Goal: Transaction & Acquisition: Book appointment/travel/reservation

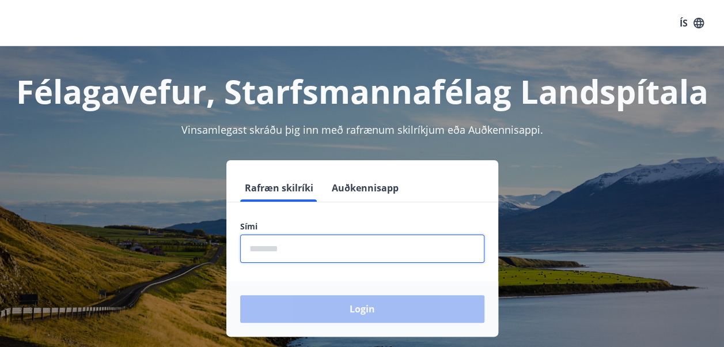
click at [279, 254] on input "phone" at bounding box center [362, 248] width 244 height 28
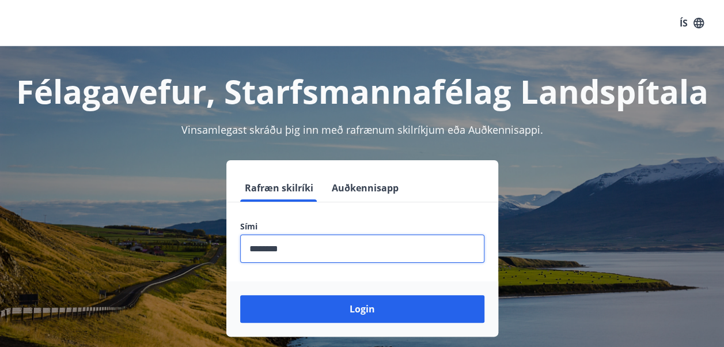
click at [268, 248] on input "phone" at bounding box center [362, 248] width 244 height 28
type input "********"
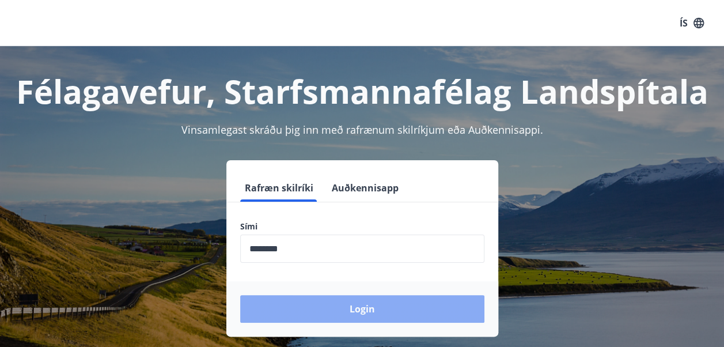
click at [367, 315] on button "Login" at bounding box center [362, 309] width 244 height 28
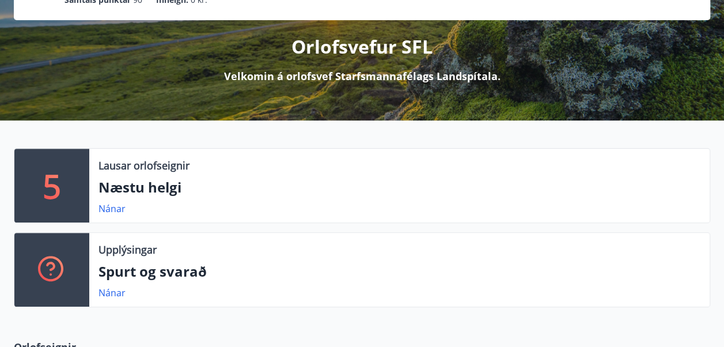
scroll to position [123, 0]
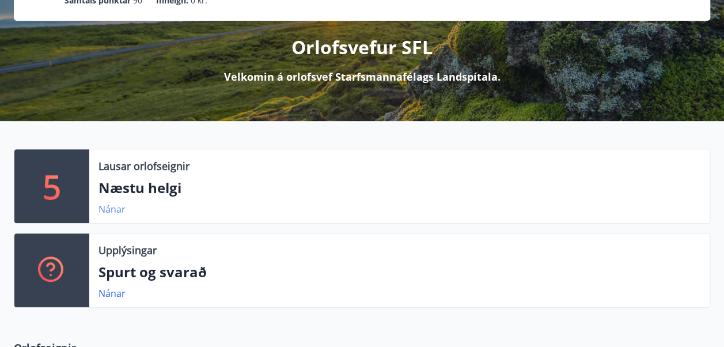
click at [109, 206] on link "Nánar" at bounding box center [111, 209] width 27 height 13
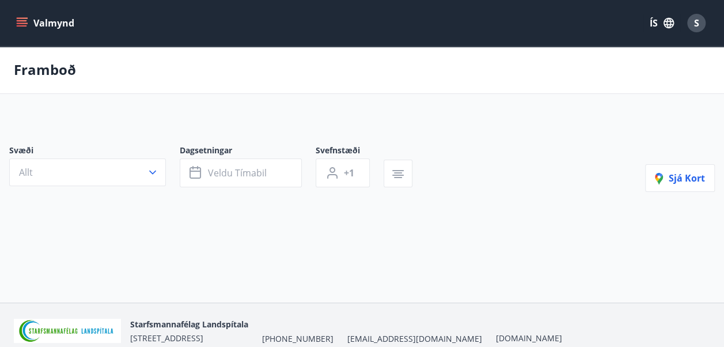
type input "*"
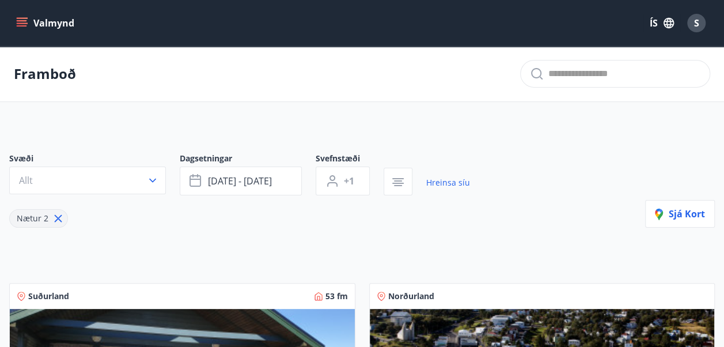
click at [23, 28] on icon "menu" at bounding box center [22, 23] width 12 height 12
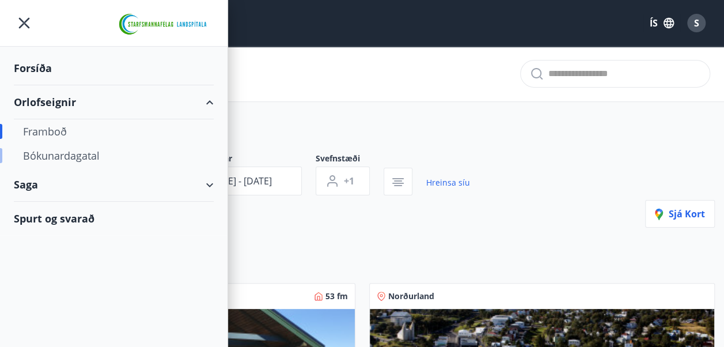
click at [74, 151] on div "Bókunardagatal" at bounding box center [113, 155] width 181 height 24
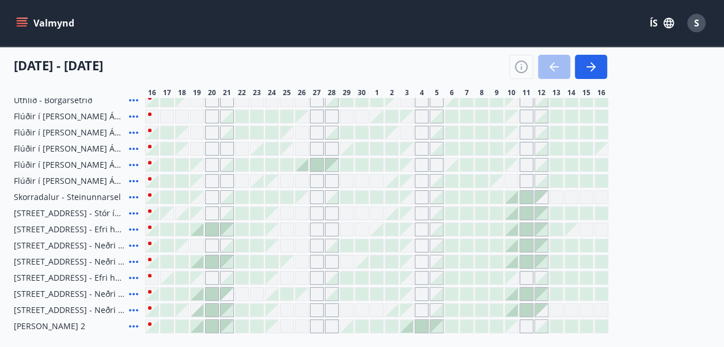
scroll to position [163, 0]
click at [136, 149] on icon at bounding box center [133, 149] width 9 height 2
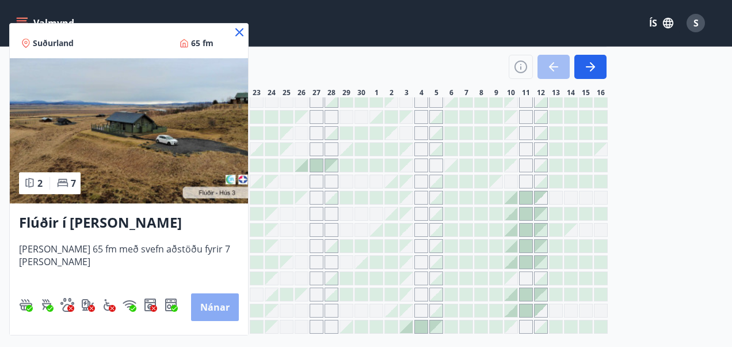
click at [203, 303] on button "Nánar" at bounding box center [215, 307] width 48 height 28
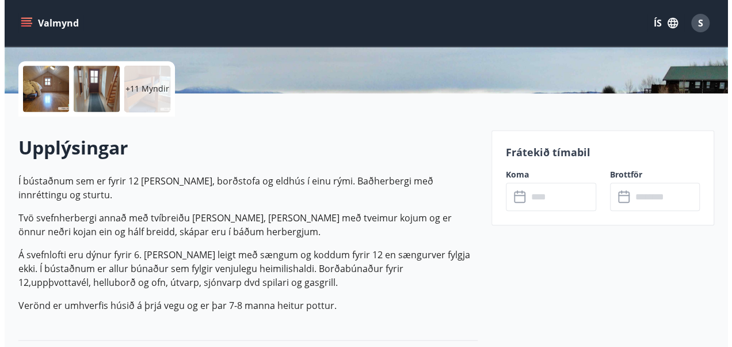
scroll to position [244, 0]
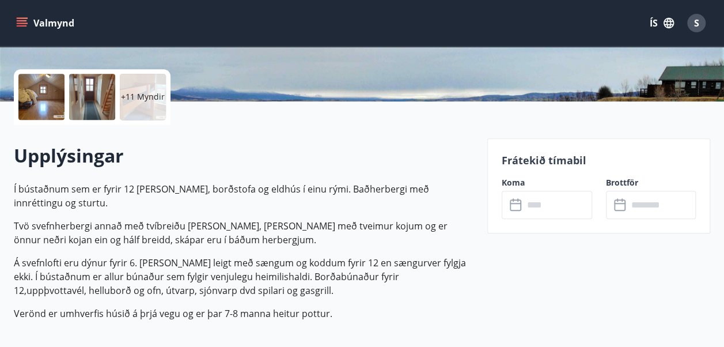
click at [145, 109] on div "+11 Myndir" at bounding box center [143, 97] width 46 height 46
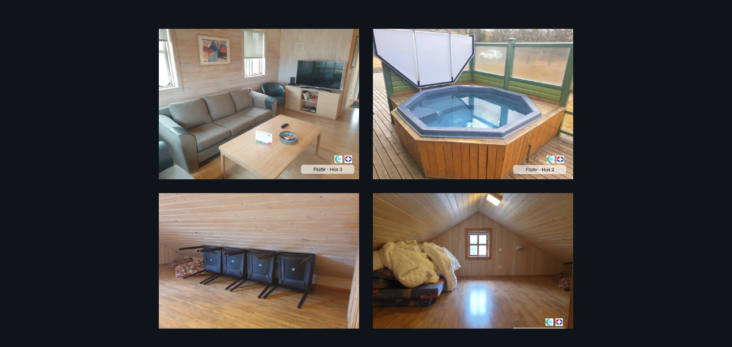
scroll to position [0, 0]
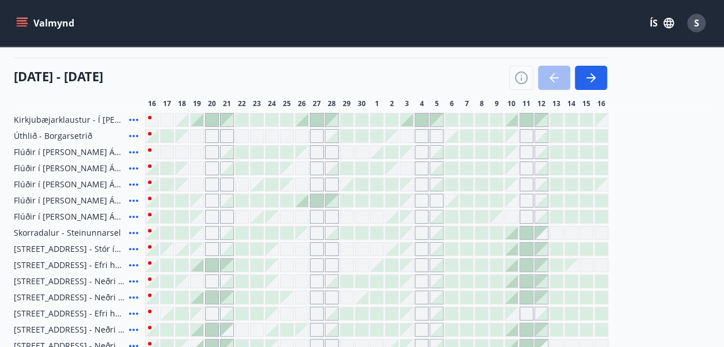
scroll to position [127, 0]
click at [132, 152] on icon at bounding box center [133, 153] width 9 height 2
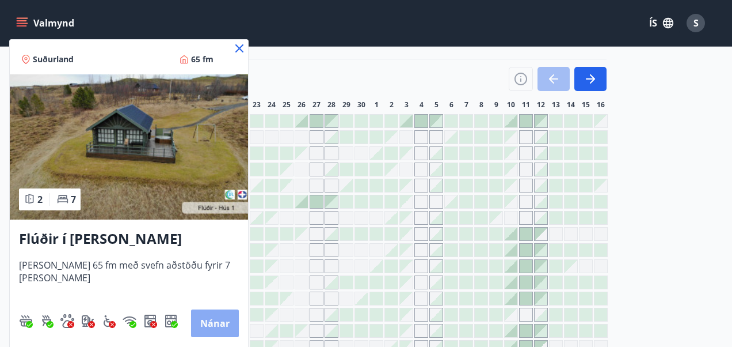
click at [224, 315] on button "Nánar" at bounding box center [215, 323] width 48 height 28
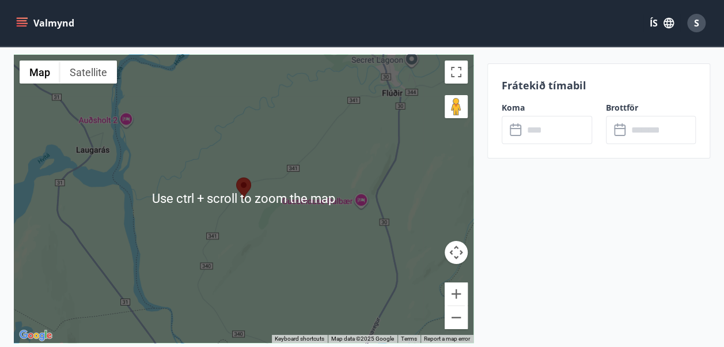
scroll to position [1897, 0]
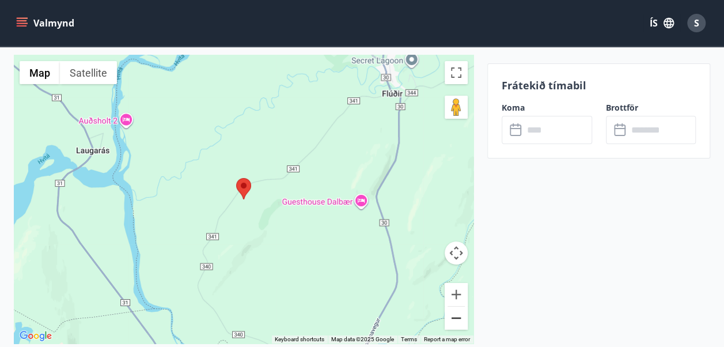
click at [454, 317] on button "Zoom out" at bounding box center [455, 317] width 23 height 23
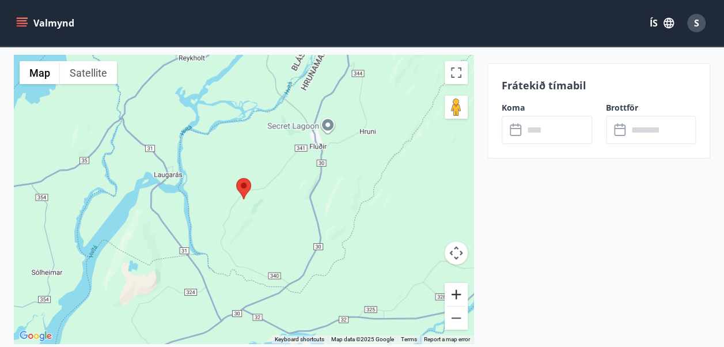
click at [451, 293] on button "Zoom in" at bounding box center [455, 294] width 23 height 23
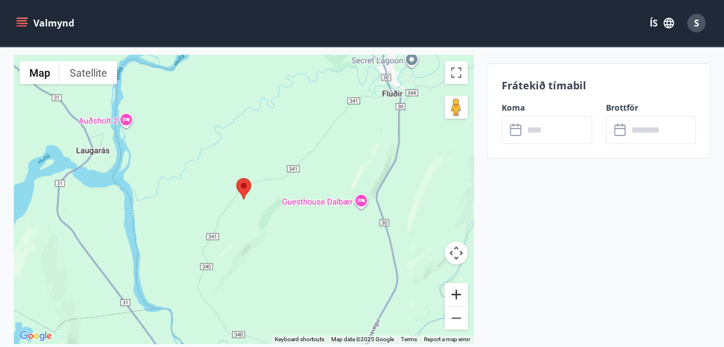
click at [451, 293] on button "Zoom in" at bounding box center [455, 294] width 23 height 23
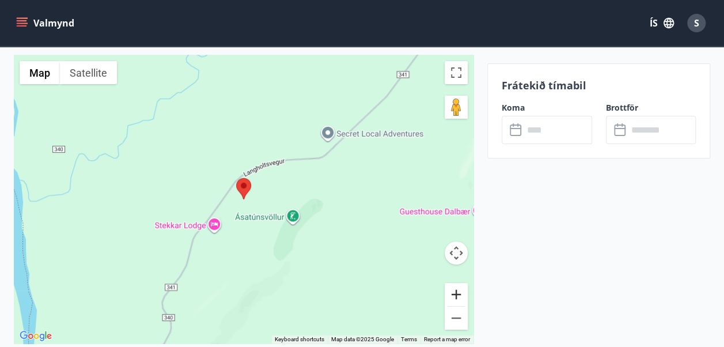
click at [451, 293] on button "Zoom in" at bounding box center [455, 294] width 23 height 23
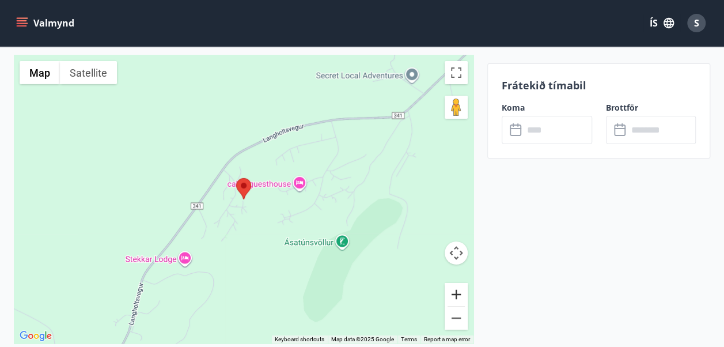
click at [451, 293] on button "Zoom in" at bounding box center [455, 294] width 23 height 23
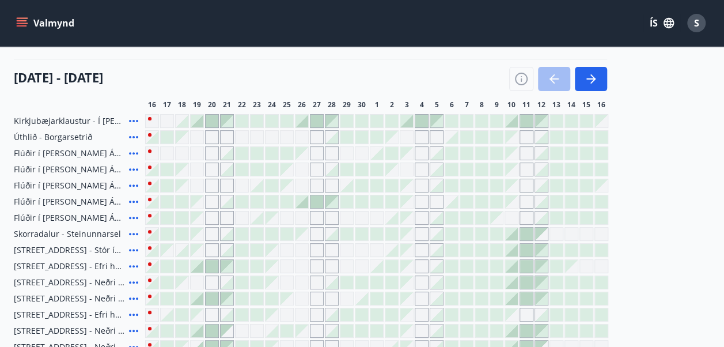
scroll to position [135, 0]
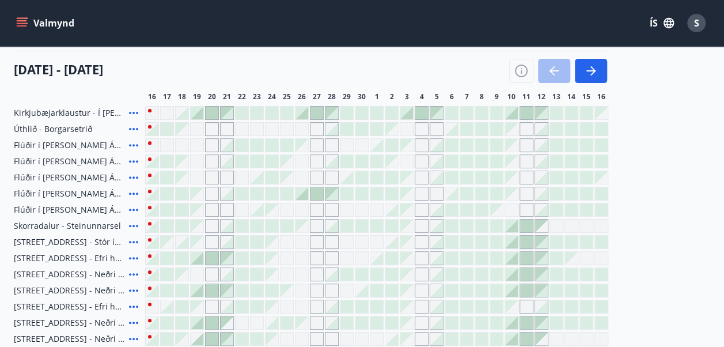
click at [132, 194] on icon at bounding box center [134, 194] width 14 height 14
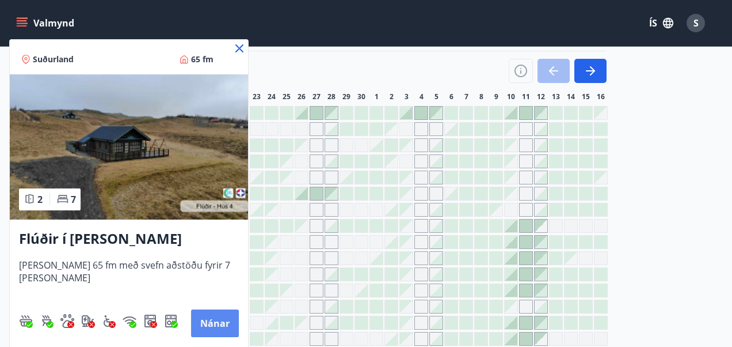
click at [219, 318] on button "Nánar" at bounding box center [215, 323] width 48 height 28
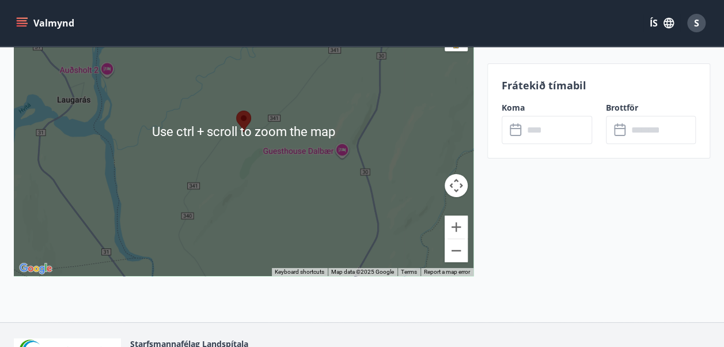
scroll to position [1988, 0]
click at [458, 238] on button "Zoom out" at bounding box center [455, 249] width 23 height 23
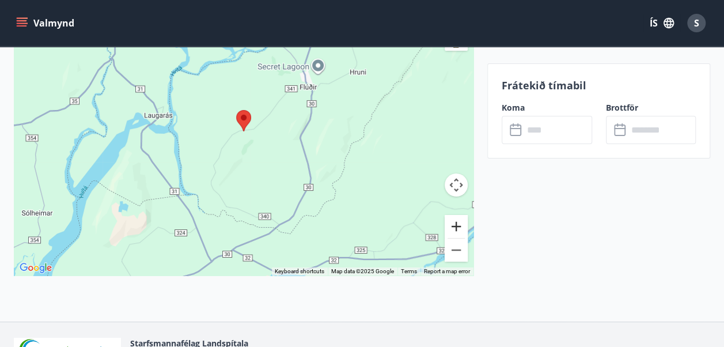
click at [454, 215] on button "Zoom in" at bounding box center [455, 226] width 23 height 23
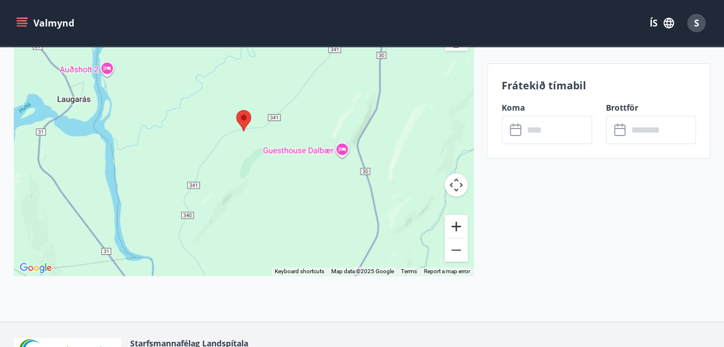
click at [454, 215] on button "Zoom in" at bounding box center [455, 226] width 23 height 23
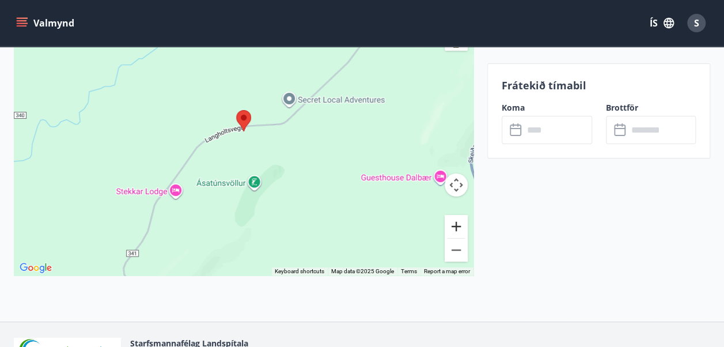
click at [454, 215] on button "Zoom in" at bounding box center [455, 226] width 23 height 23
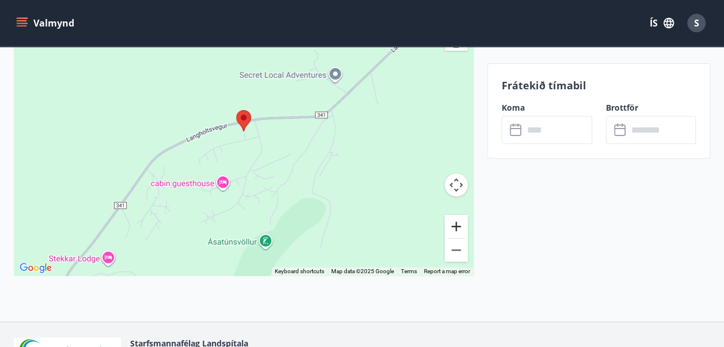
click at [454, 215] on button "Zoom in" at bounding box center [455, 226] width 23 height 23
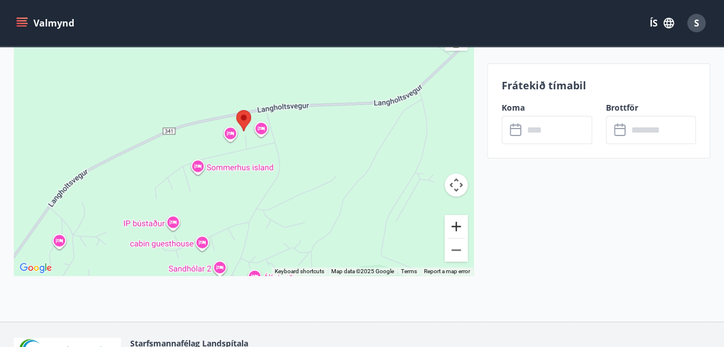
click at [454, 215] on button "Zoom in" at bounding box center [455, 226] width 23 height 23
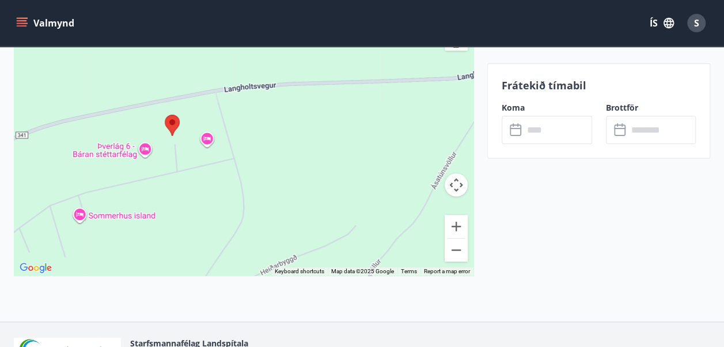
drag, startPoint x: 206, startPoint y: 198, endPoint x: 134, endPoint y: 203, distance: 72.7
click at [134, 203] on div at bounding box center [243, 131] width 459 height 288
click at [454, 238] on button "Zoom out" at bounding box center [455, 249] width 23 height 23
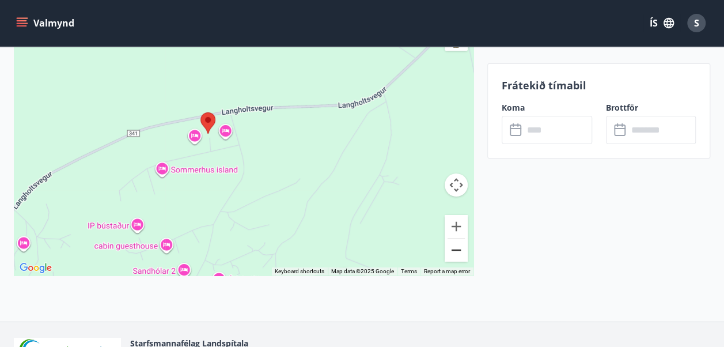
click at [454, 238] on button "Zoom out" at bounding box center [455, 249] width 23 height 23
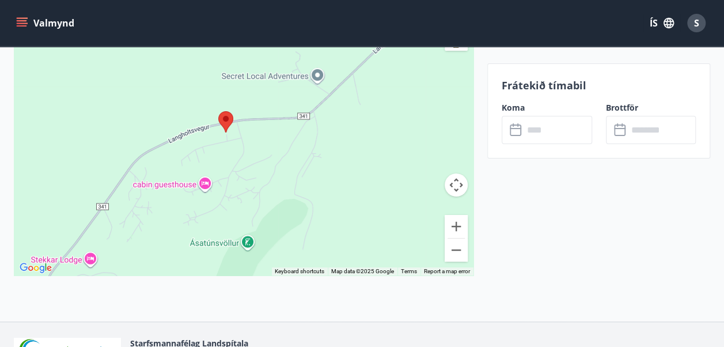
click at [531, 125] on input "text" at bounding box center [557, 130] width 69 height 28
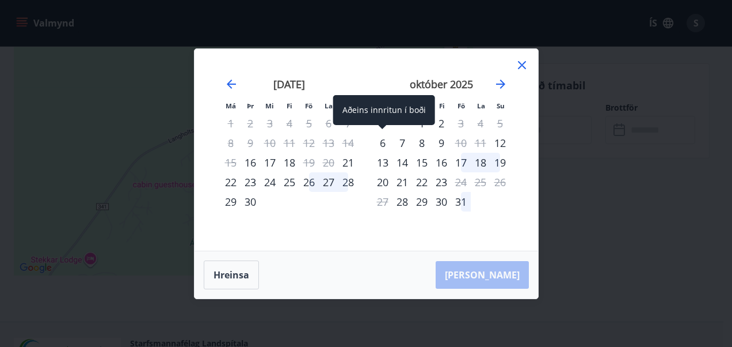
click at [382, 143] on div "6" at bounding box center [383, 143] width 20 height 20
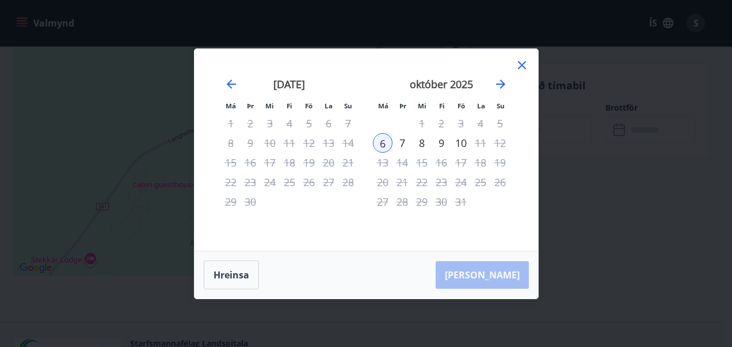
click at [439, 142] on div "9" at bounding box center [442, 143] width 20 height 20
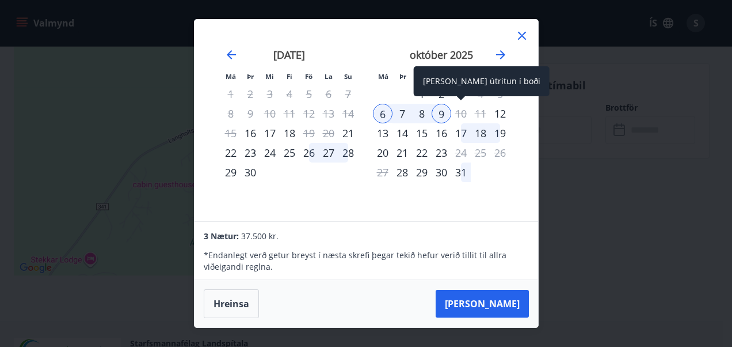
click at [461, 109] on div "10" at bounding box center [461, 114] width 20 height 20
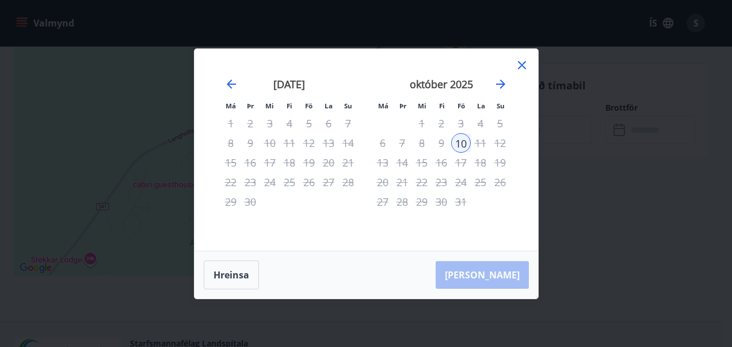
click at [385, 143] on div "6" at bounding box center [383, 143] width 20 height 20
click at [507, 275] on div "Hreinsa Taka Frá" at bounding box center [367, 274] width 344 height 47
click at [242, 281] on button "Hreinsa" at bounding box center [231, 274] width 55 height 29
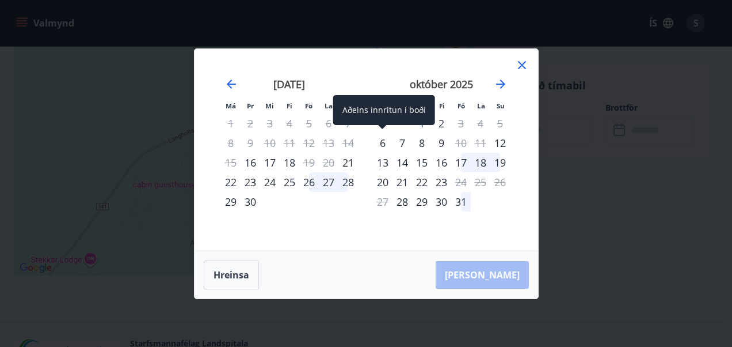
click at [382, 143] on div "6" at bounding box center [383, 143] width 20 height 20
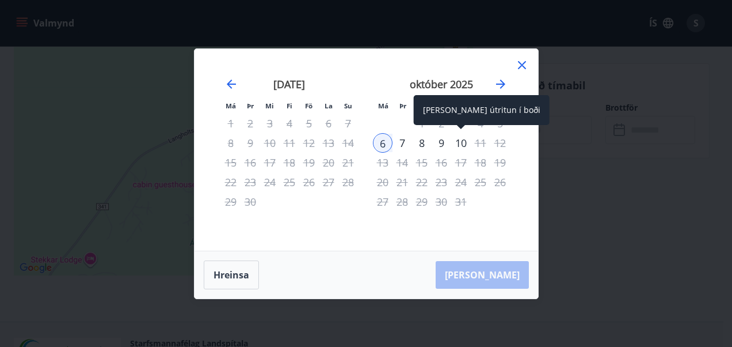
click at [461, 145] on div "10" at bounding box center [461, 143] width 20 height 20
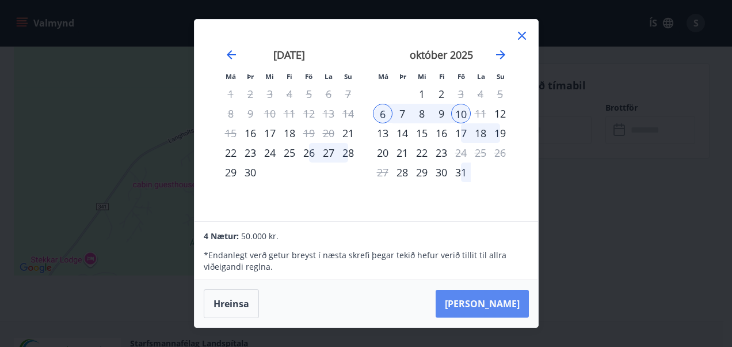
click at [491, 299] on button "Taka Frá" at bounding box center [482, 304] width 93 height 28
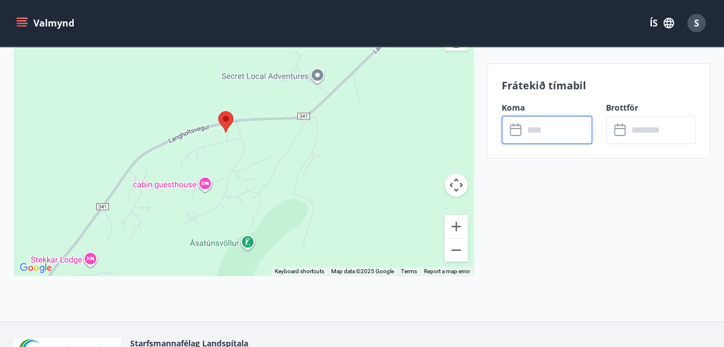
type input "******"
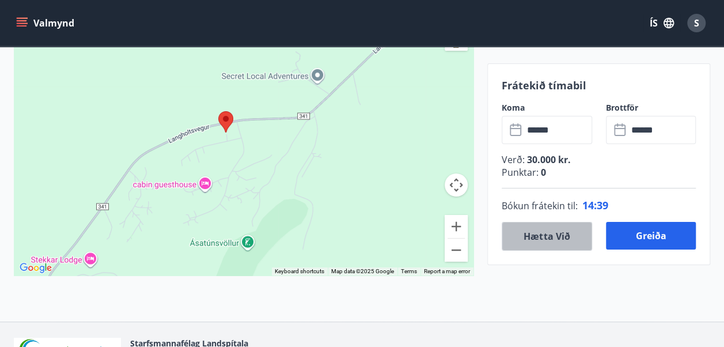
click at [555, 224] on button "Hætta við" at bounding box center [546, 236] width 90 height 29
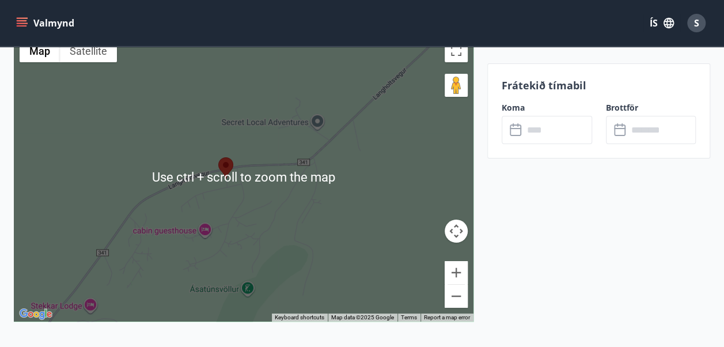
scroll to position [1942, 0]
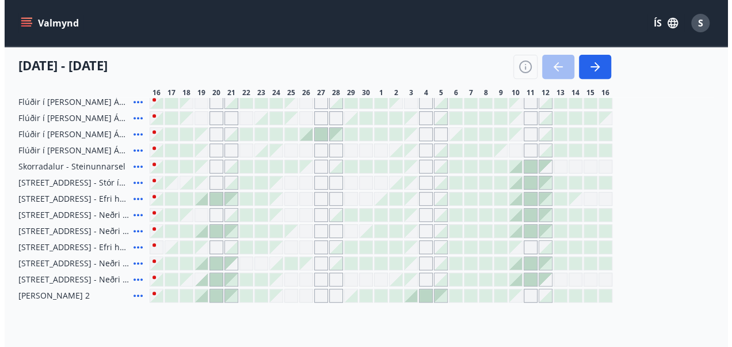
scroll to position [195, 0]
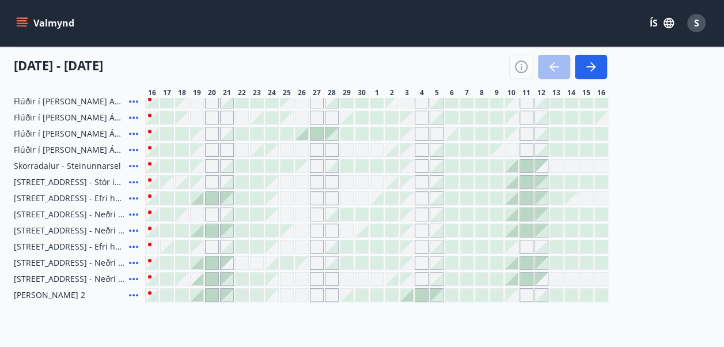
click at [137, 162] on icon at bounding box center [134, 166] width 14 height 14
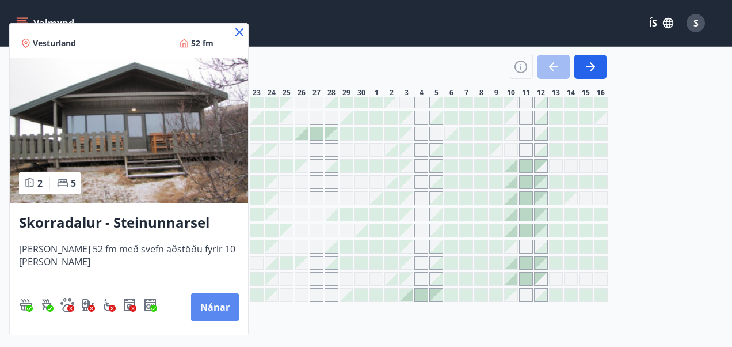
click at [219, 306] on button "Nánar" at bounding box center [215, 307] width 48 height 28
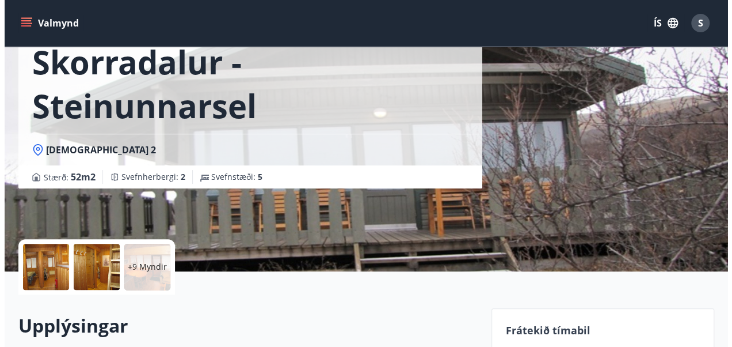
scroll to position [66, 0]
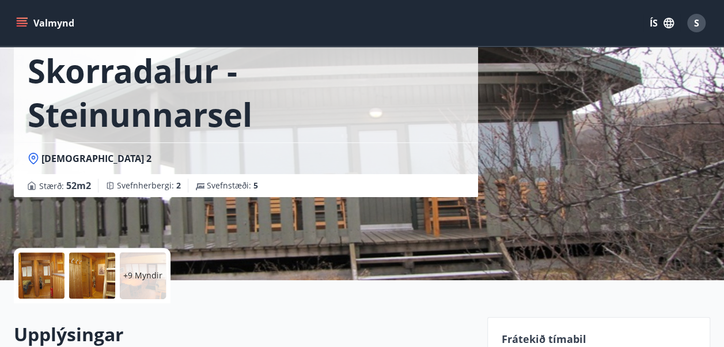
click at [134, 286] on div "+9 Myndir" at bounding box center [143, 275] width 46 height 46
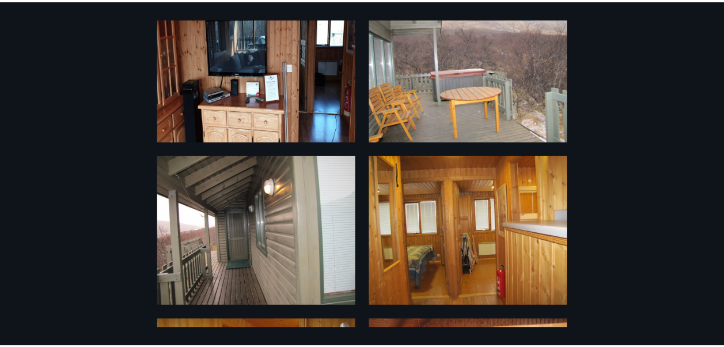
scroll to position [0, 0]
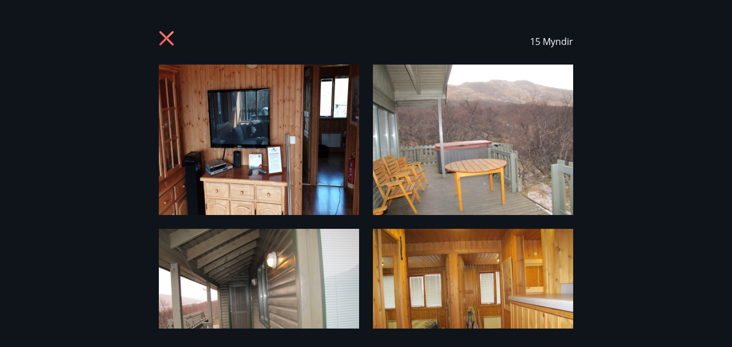
click at [172, 42] on icon at bounding box center [168, 40] width 18 height 18
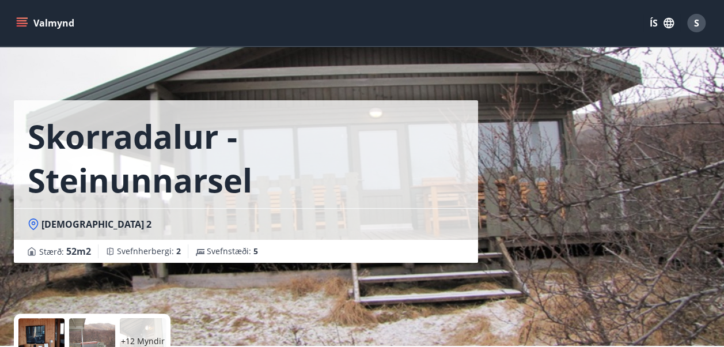
click at [25, 24] on icon "menu" at bounding box center [22, 23] width 12 height 12
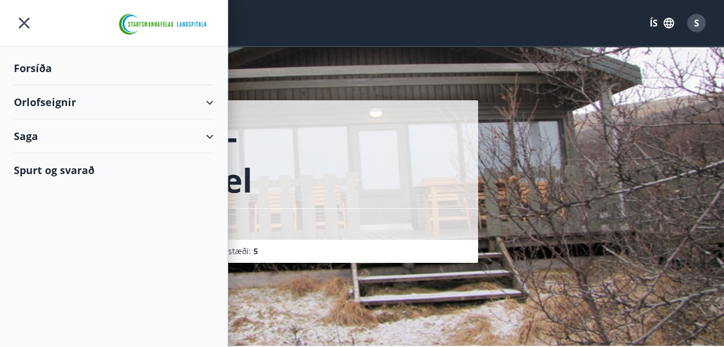
click at [55, 99] on div "Orlofseignir" at bounding box center [114, 102] width 200 height 34
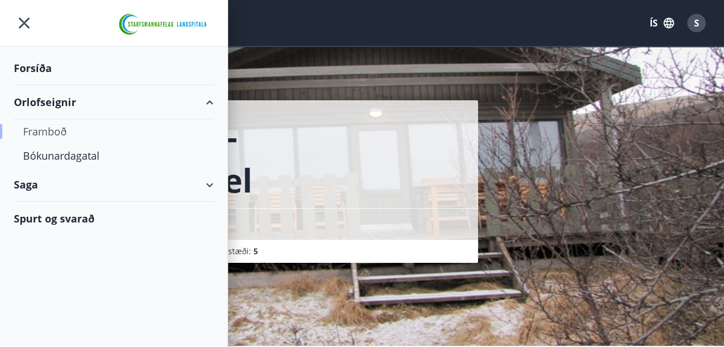
click at [49, 132] on div "Framboð" at bounding box center [113, 131] width 181 height 24
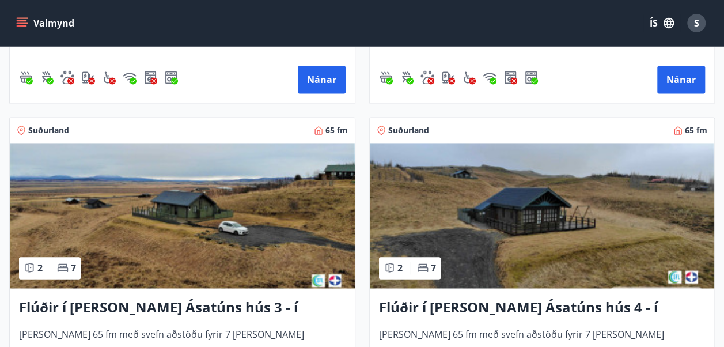
scroll to position [763, 0]
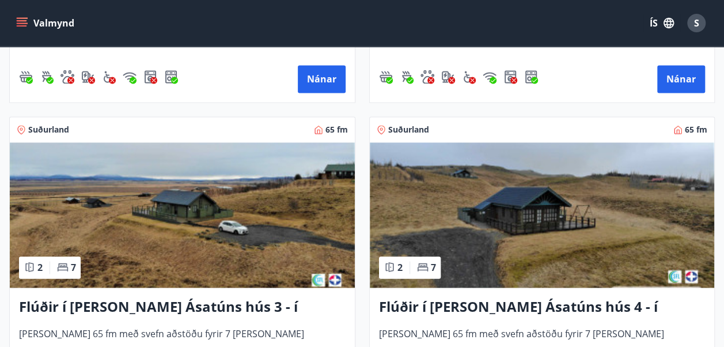
click at [494, 232] on img at bounding box center [542, 214] width 345 height 145
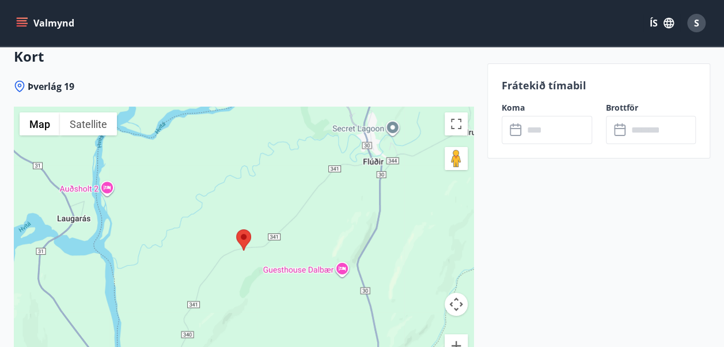
scroll to position [1868, 0]
click at [541, 125] on input "text" at bounding box center [557, 130] width 69 height 28
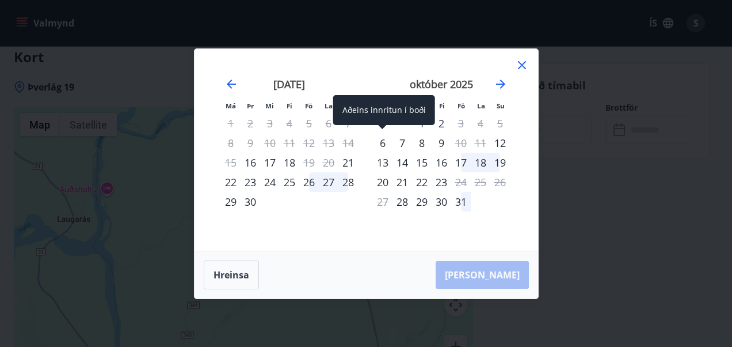
click at [380, 147] on div "6" at bounding box center [383, 143] width 20 height 20
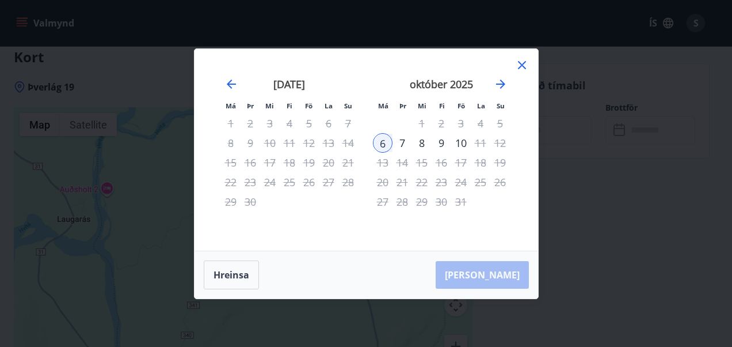
click at [440, 146] on div "9" at bounding box center [442, 143] width 20 height 20
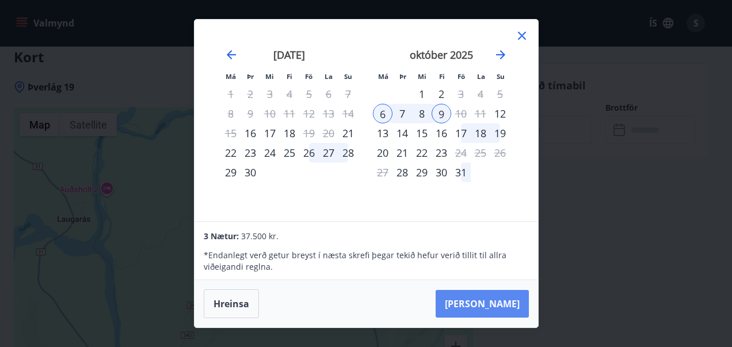
click at [511, 307] on button "Taka Frá" at bounding box center [482, 304] width 93 height 28
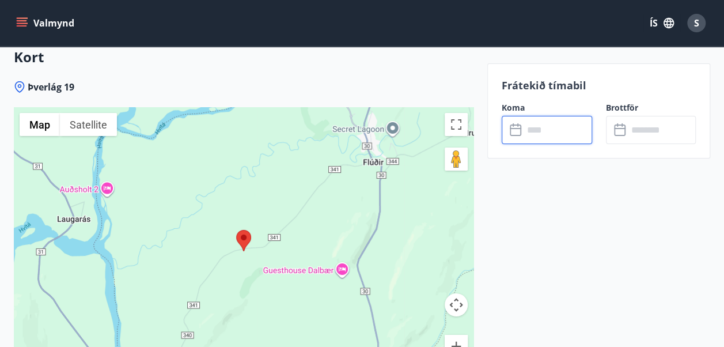
type input "******"
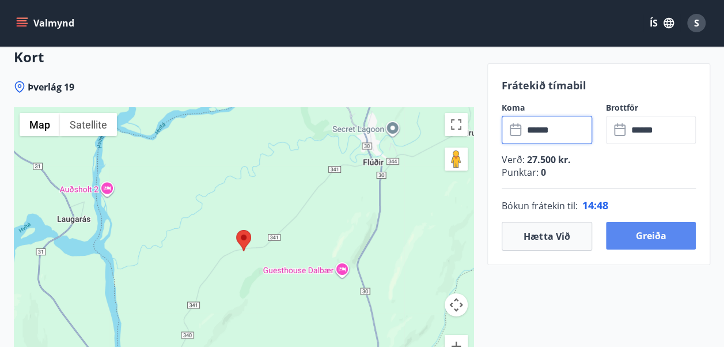
click at [637, 231] on button "Greiða" at bounding box center [651, 236] width 90 height 28
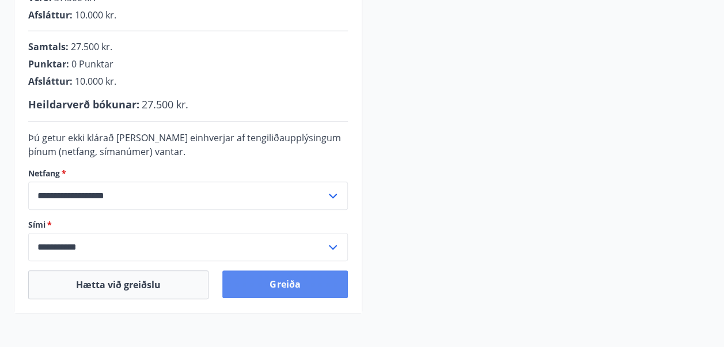
scroll to position [309, 0]
click at [288, 284] on button "Greiða" at bounding box center [284, 283] width 125 height 28
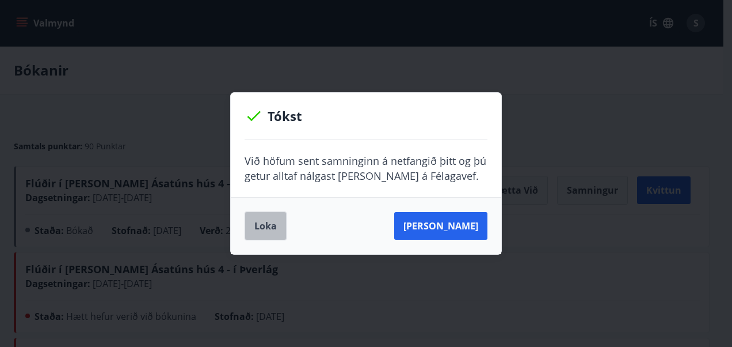
click at [271, 226] on button "Loka" at bounding box center [266, 225] width 42 height 29
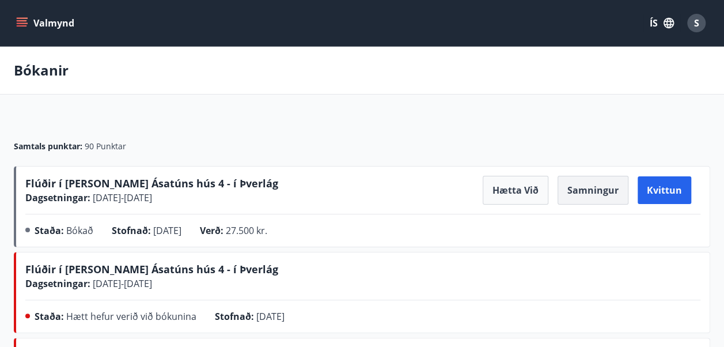
click at [615, 195] on button "Samningur" at bounding box center [592, 190] width 71 height 29
